Goal: Navigation & Orientation: Find specific page/section

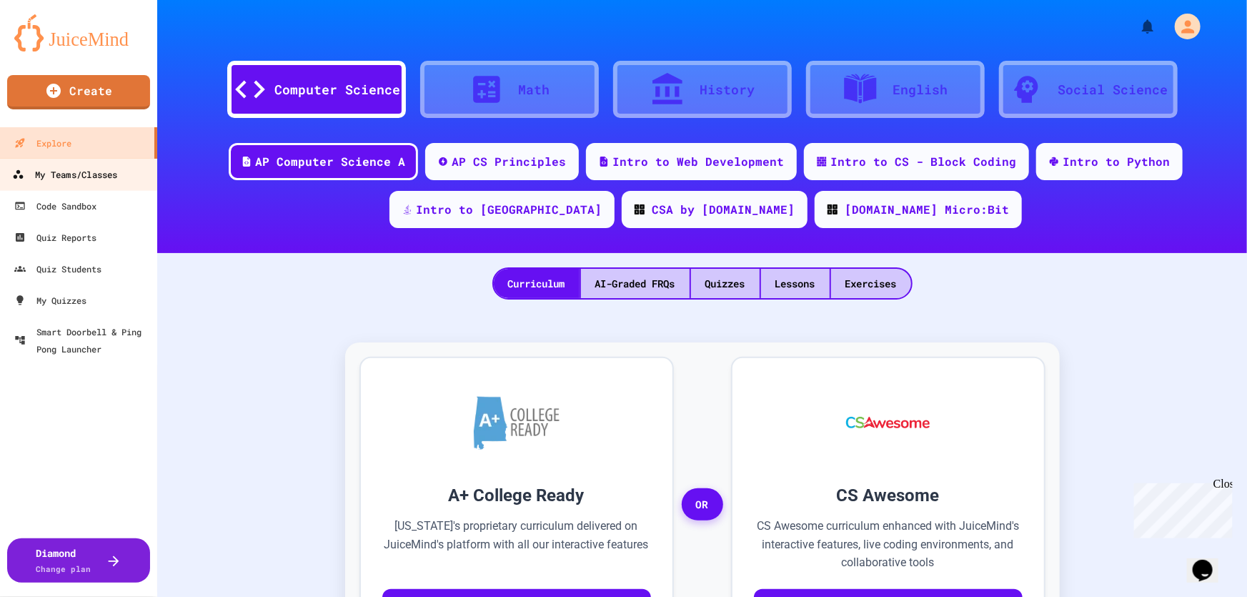
click at [111, 171] on div "My Teams/Classes" at bounding box center [64, 175] width 105 height 18
